Goal: Task Accomplishment & Management: Use online tool/utility

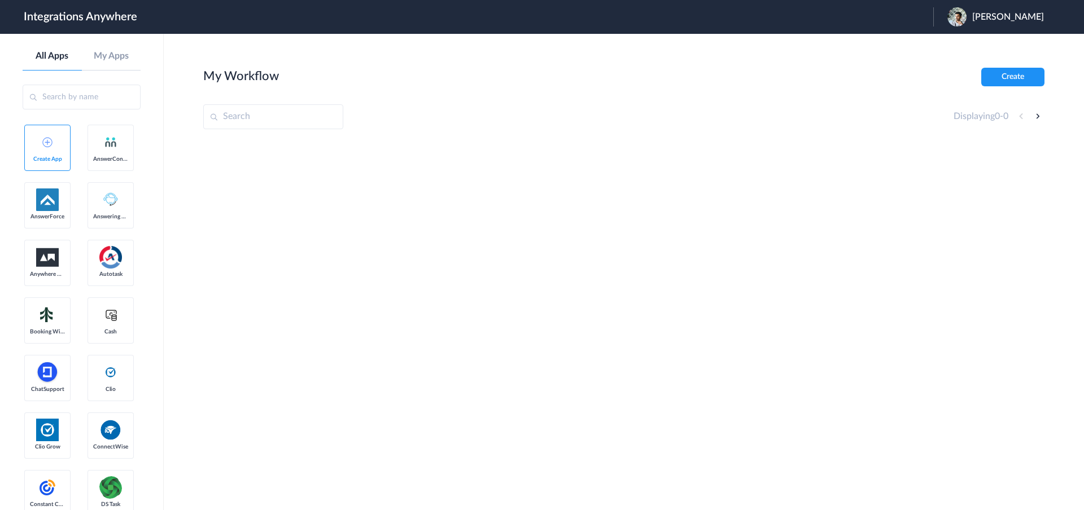
click at [87, 171] on link "AnswerConnect" at bounding box center [110, 148] width 46 height 46
click at [57, 156] on span "Create App" at bounding box center [47, 159] width 35 height 7
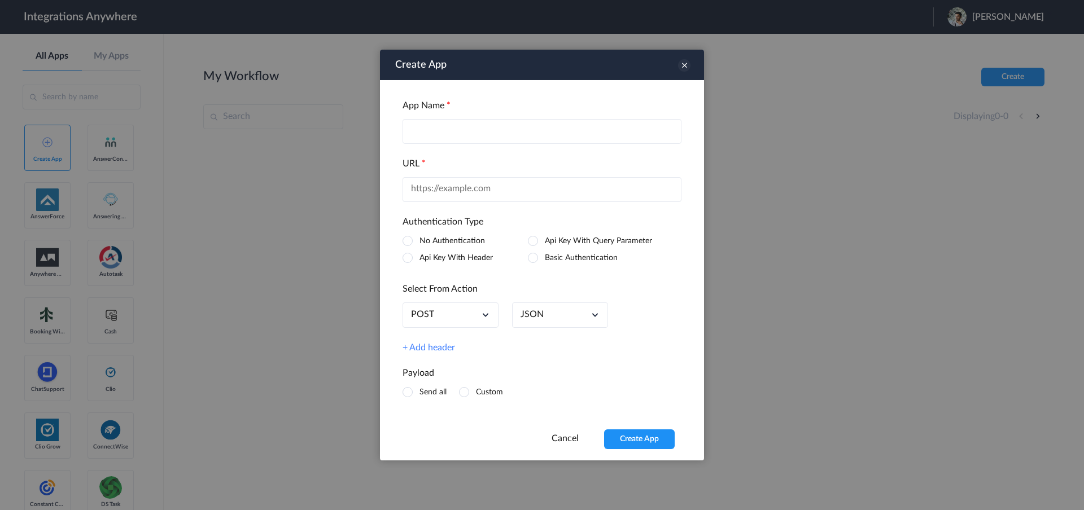
click at [684, 69] on icon at bounding box center [684, 65] width 12 height 12
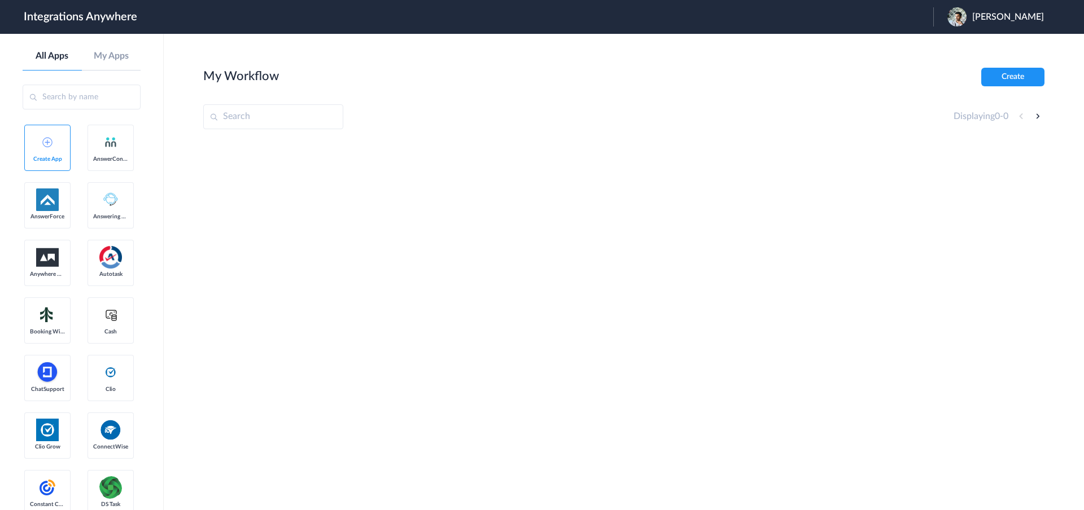
click at [93, 163] on span "AnswerConnect" at bounding box center [110, 159] width 35 height 7
click at [50, 211] on img at bounding box center [47, 200] width 23 height 23
click at [1022, 81] on button "Create" at bounding box center [1012, 77] width 63 height 19
